Goal: Go to known website: Access a specific website the user already knows

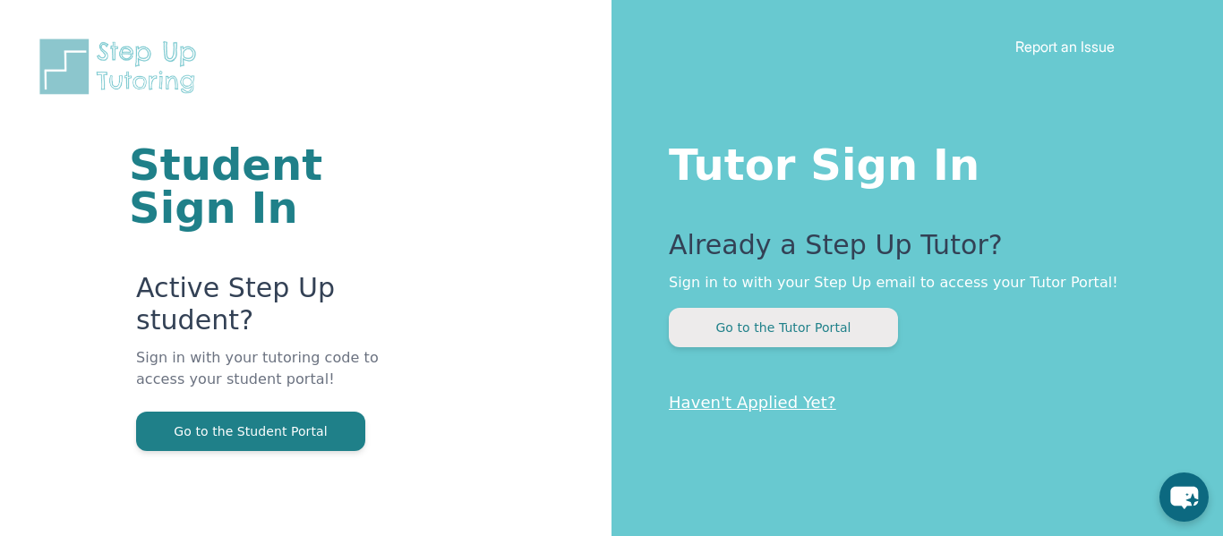
click at [681, 326] on button "Go to the Tutor Portal" at bounding box center [783, 327] width 229 height 39
